Goal: Book appointment/travel/reservation

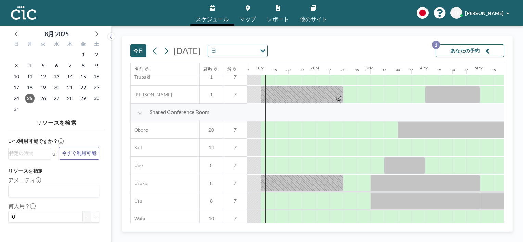
scroll to position [496, 699]
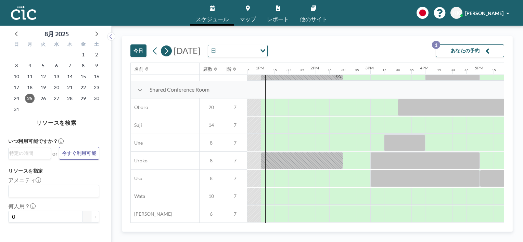
click at [167, 54] on icon at bounding box center [166, 51] width 7 height 10
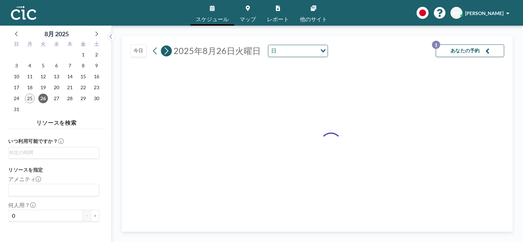
click at [167, 54] on icon at bounding box center [166, 51] width 7 height 10
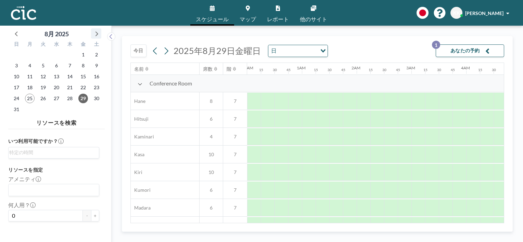
click at [95, 33] on icon at bounding box center [96, 33] width 9 height 9
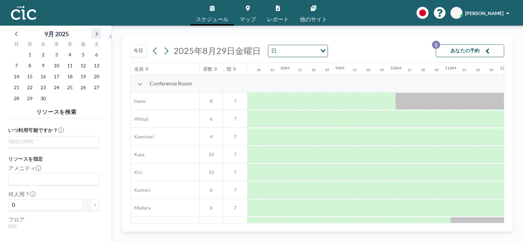
scroll to position [0, 425]
click at [44, 77] on span "16" at bounding box center [43, 77] width 10 height 10
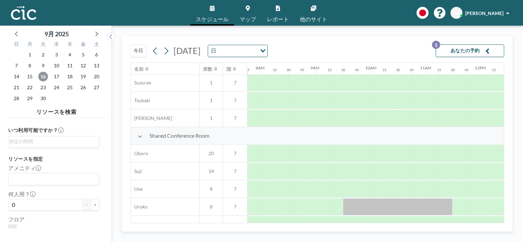
scroll to position [496, 425]
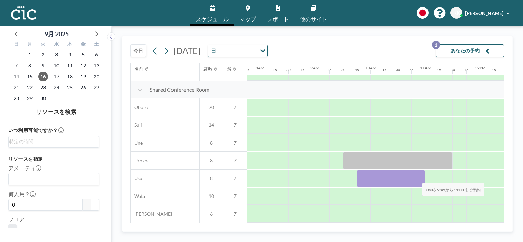
drag, startPoint x: 360, startPoint y: 172, endPoint x: 417, endPoint y: 178, distance: 56.9
click at [417, 178] on div at bounding box center [391, 178] width 68 height 17
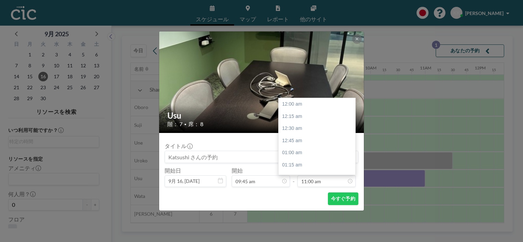
scroll to position [536, 0]
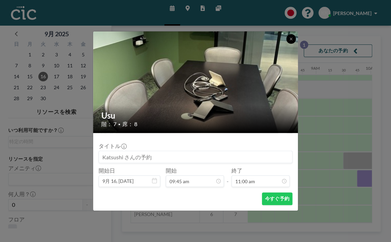
click at [288, 38] on button at bounding box center [291, 39] width 10 height 10
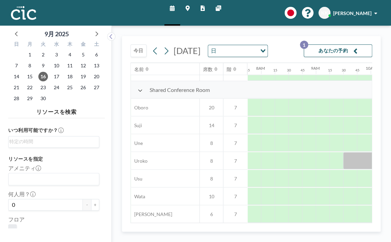
click at [257, 8] on div "スケジュール マップ レポート 他のサイト English Polski 日本語 Españ[PERSON_NAME]" at bounding box center [195, 13] width 391 height 26
drag, startPoint x: 257, startPoint y: 8, endPoint x: 227, endPoint y: 13, distance: 29.9
click at [227, 13] on div "スケジュール マップ レポート 他のサイト English Polski 日本語 Españ[PERSON_NAME]" at bounding box center [195, 13] width 391 height 26
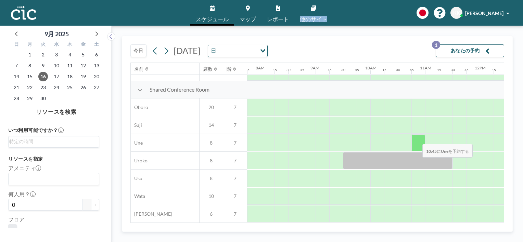
click at [417, 140] on div at bounding box center [419, 143] width 14 height 17
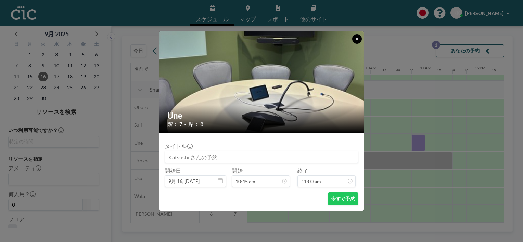
click at [355, 41] on button at bounding box center [357, 39] width 10 height 10
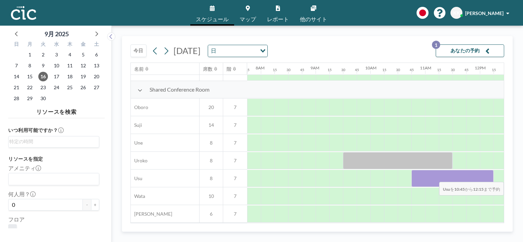
drag, startPoint x: 418, startPoint y: 175, endPoint x: 486, endPoint y: 178, distance: 68.5
click at [486, 178] on div at bounding box center [453, 178] width 82 height 17
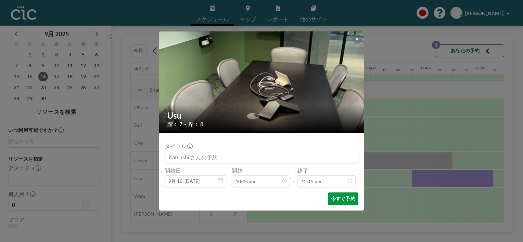
scroll to position [597, 0]
click at [347, 197] on button "今すぐ予約" at bounding box center [343, 199] width 30 height 13
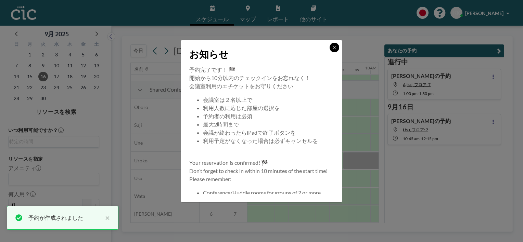
click at [333, 48] on icon at bounding box center [335, 48] width 4 height 4
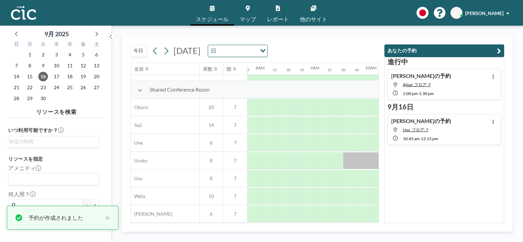
click at [339, 48] on div "[DATE] [DATE] 日 Loading..." at bounding box center [254, 49] width 249 height 26
